Goal: Navigation & Orientation: Find specific page/section

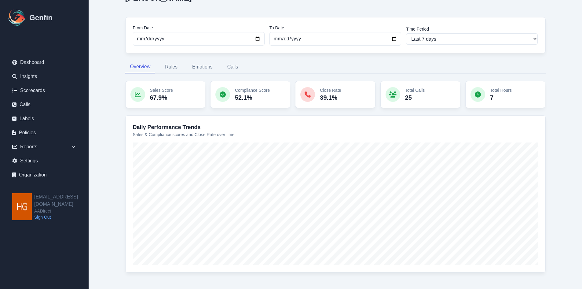
scroll to position [59, 0]
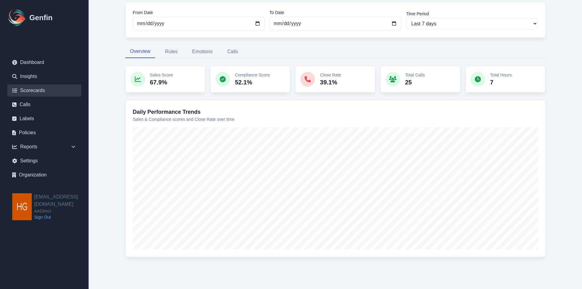
click at [32, 87] on link "Scorecards" at bounding box center [44, 90] width 74 height 12
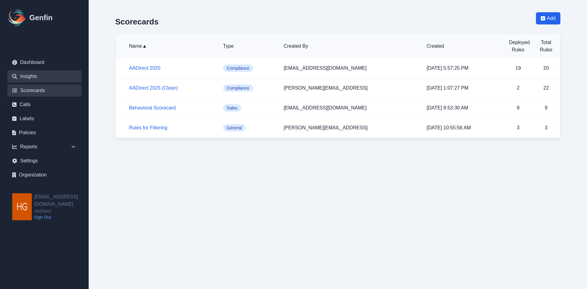
click at [26, 74] on link "Insights" at bounding box center [44, 76] width 74 height 12
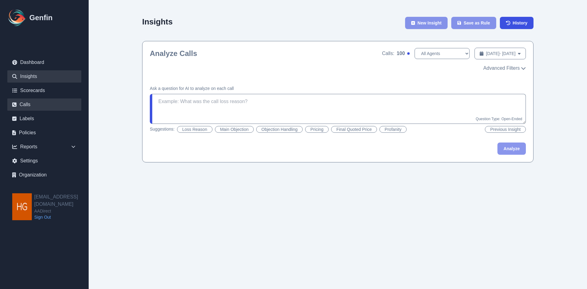
click at [26, 105] on link "Calls" at bounding box center [44, 104] width 74 height 12
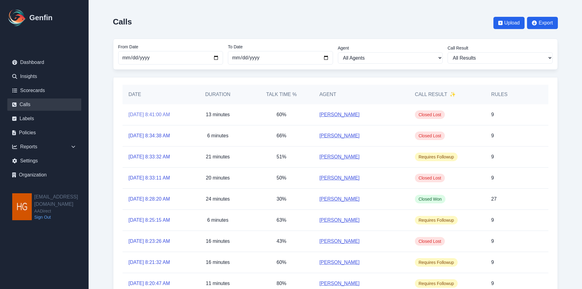
click at [159, 114] on link "[DATE] 8:41:00 AM" at bounding box center [150, 114] width 42 height 7
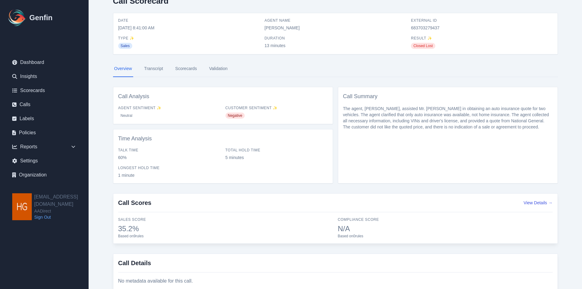
scroll to position [44, 0]
